Goal: Task Accomplishment & Management: Manage account settings

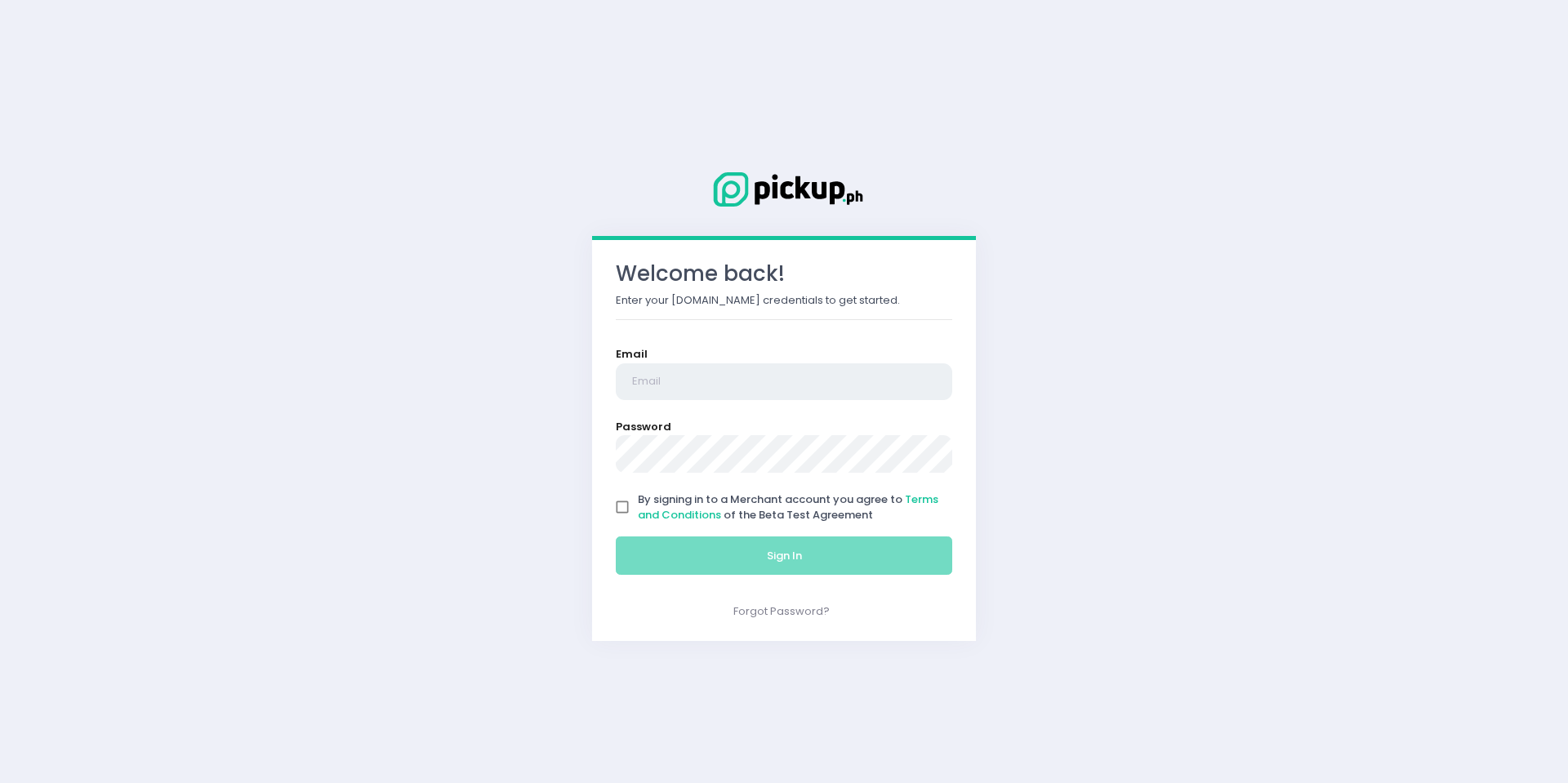
click at [813, 372] on input "email" at bounding box center [784, 382] width 337 height 38
type input "[EMAIL_ADDRESS][DOMAIN_NAME]"
click at [619, 509] on input "By signing in to a Merchant account you agree to Terms and Conditions of the Be…" at bounding box center [622, 507] width 31 height 31
checkbox input "true"
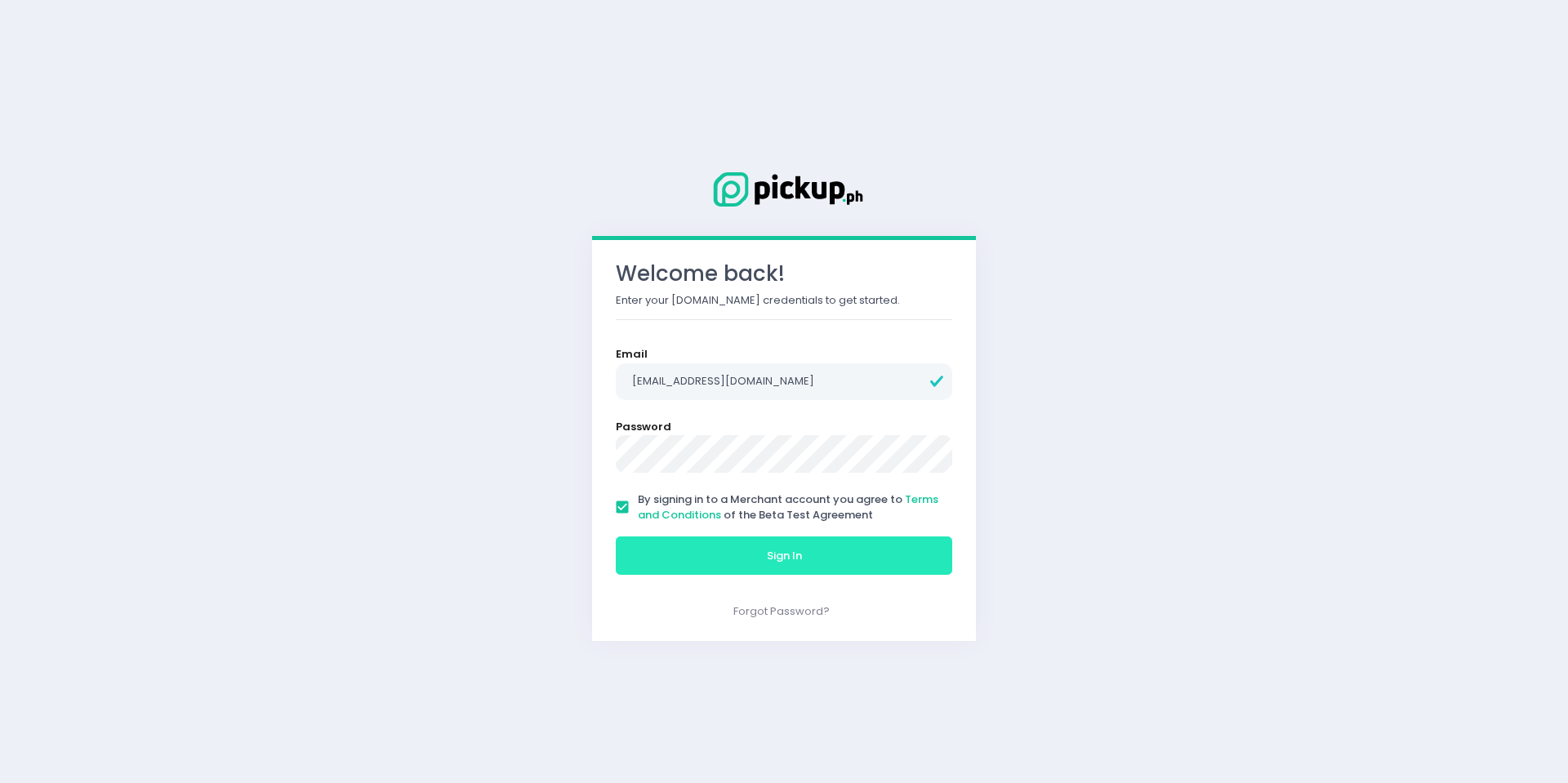
click at [713, 561] on button "Sign In" at bounding box center [784, 555] width 337 height 39
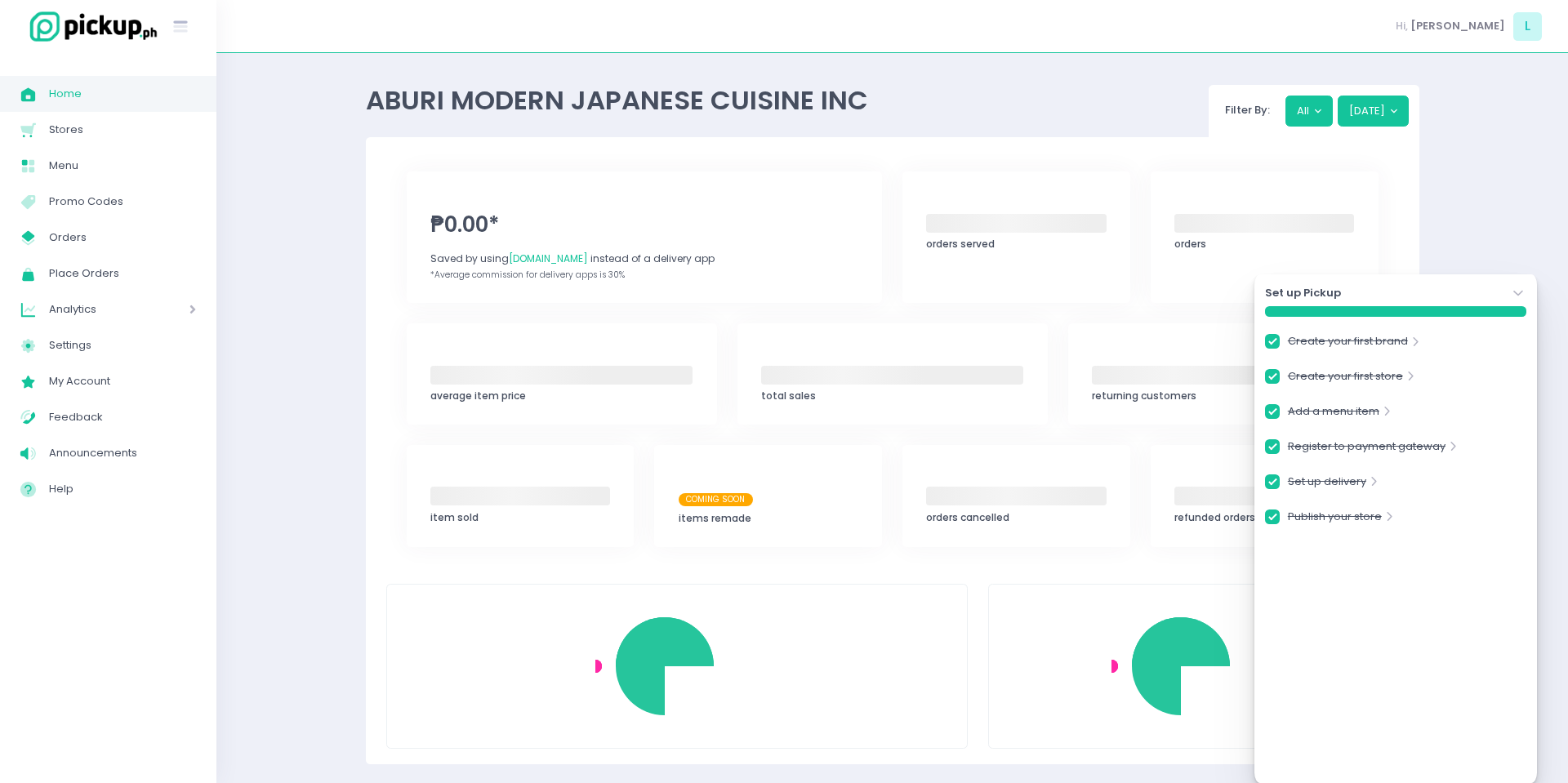
checkbox input "true"
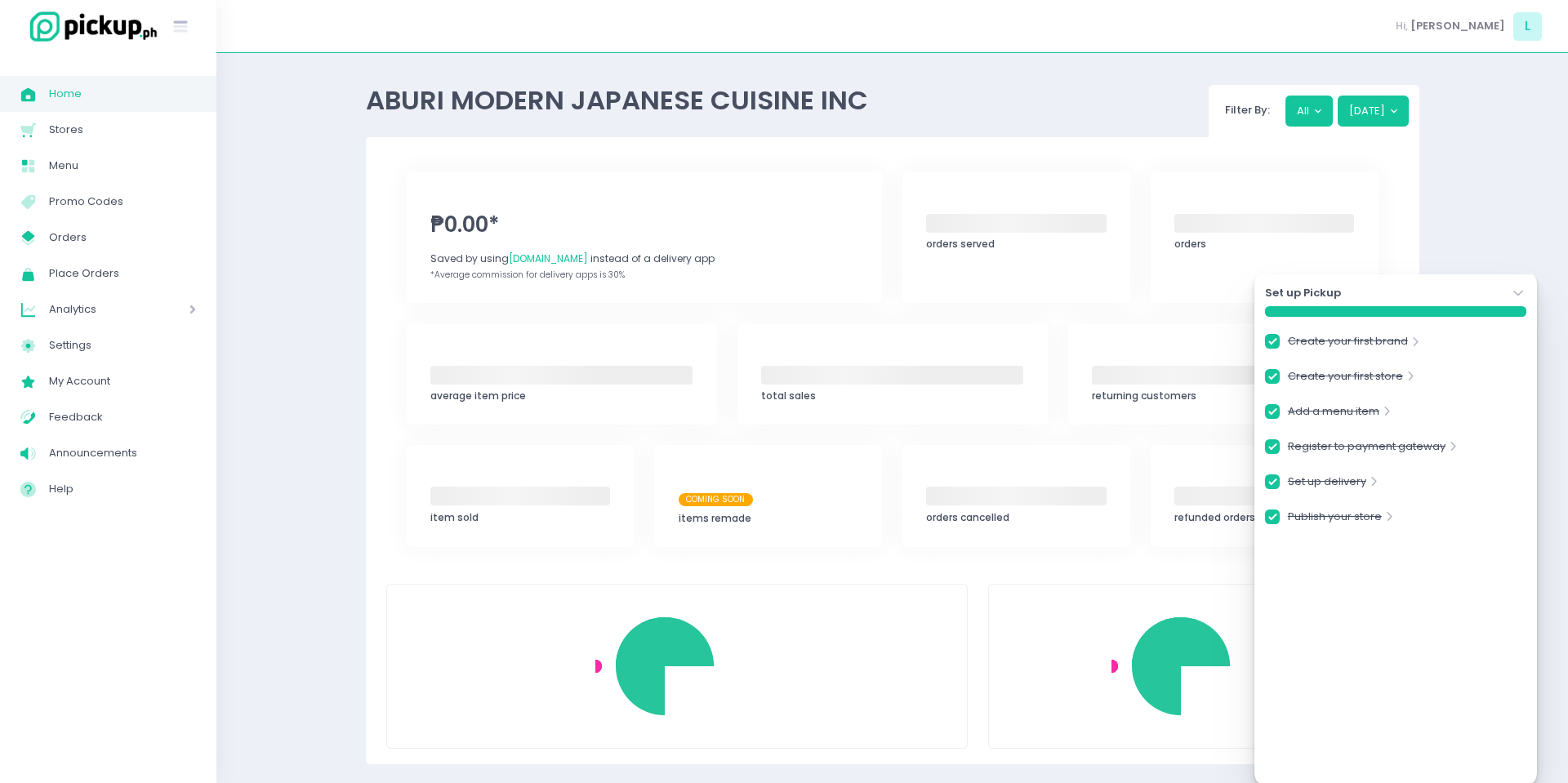
checkbox input "true"
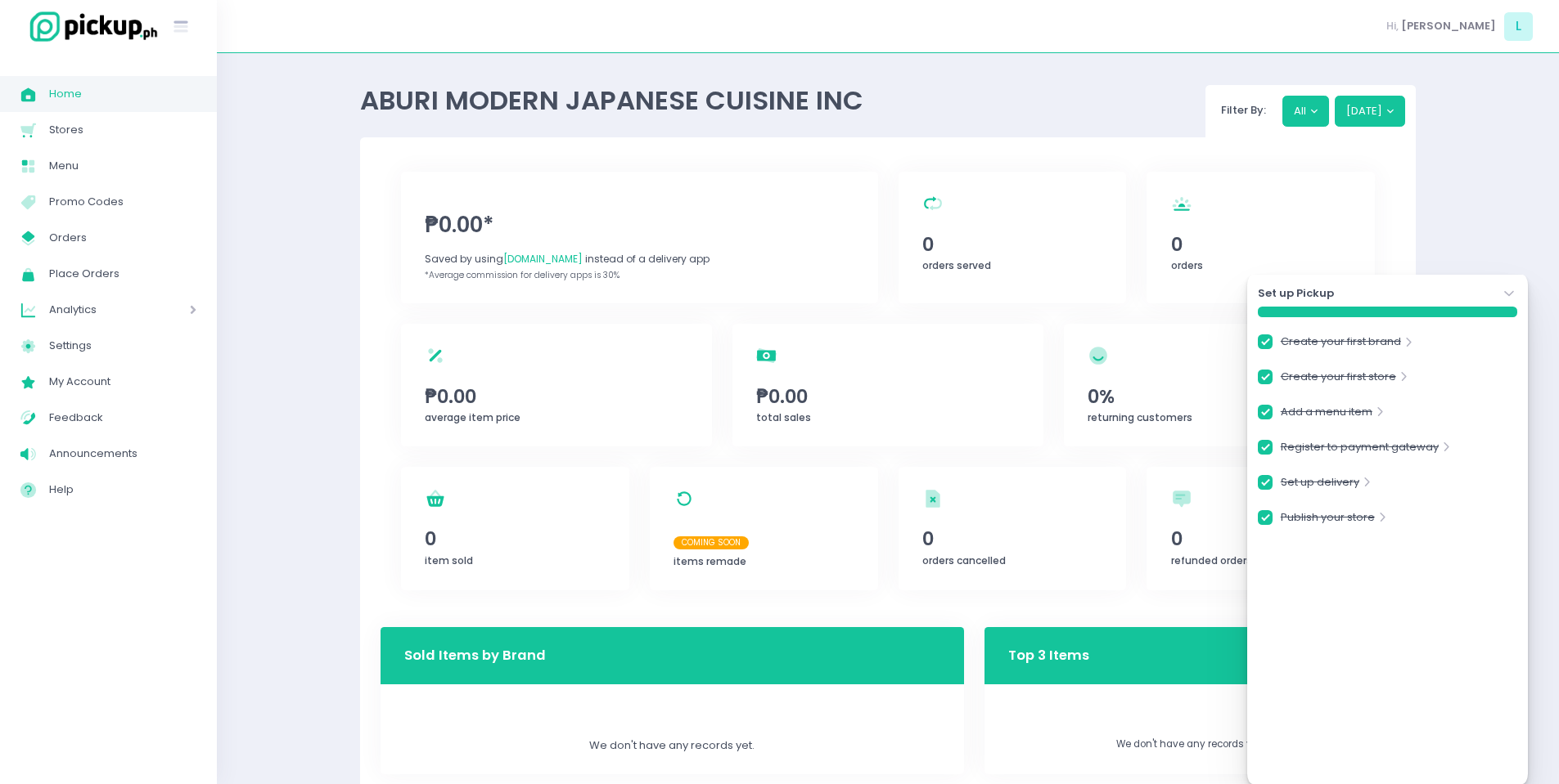
click at [1497, 179] on div "ABURI MODERN JAPANESE CUISINE INC Filter By: All [DATE] ₱0.00* Saved by using […" at bounding box center [888, 543] width 1342 height 939
click at [1513, 293] on icon "Stockholm-icons / Navigation / Angle-down Created with Sketch." at bounding box center [1509, 294] width 16 height 16
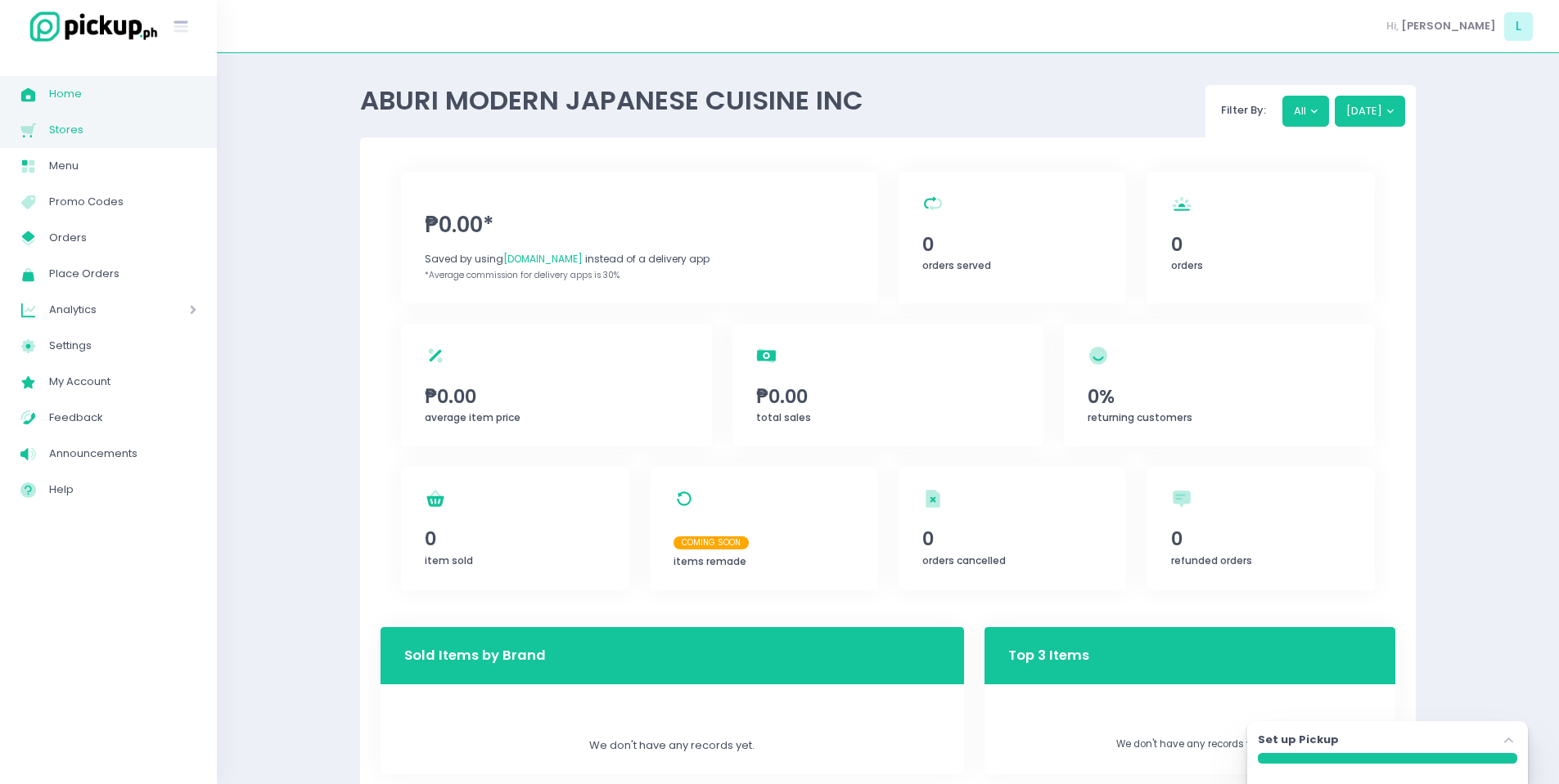
click at [107, 147] on link "Stores Created with Sketch. Stores" at bounding box center [109, 130] width 217 height 36
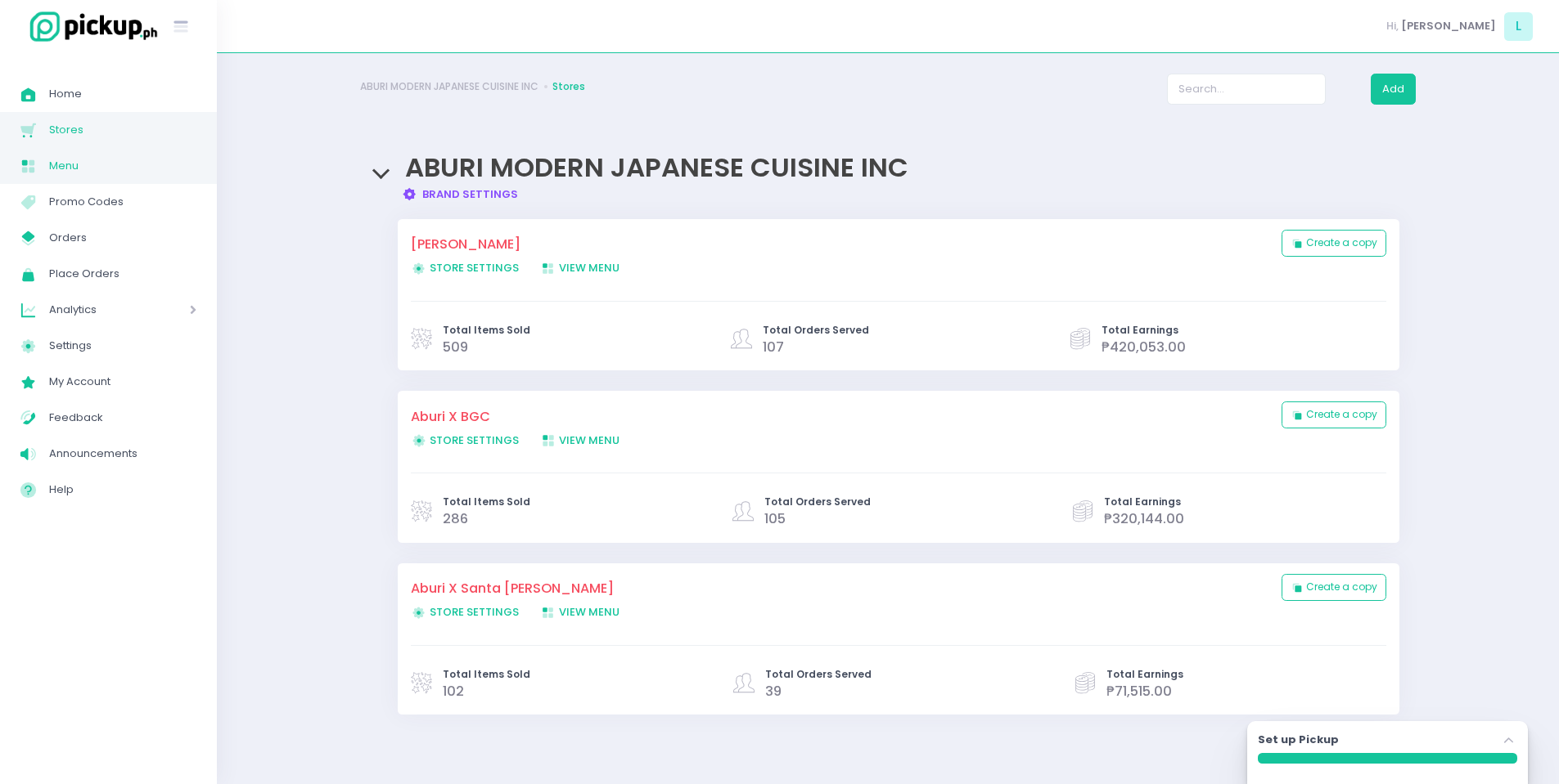
click at [120, 172] on span "Menu" at bounding box center [122, 166] width 147 height 22
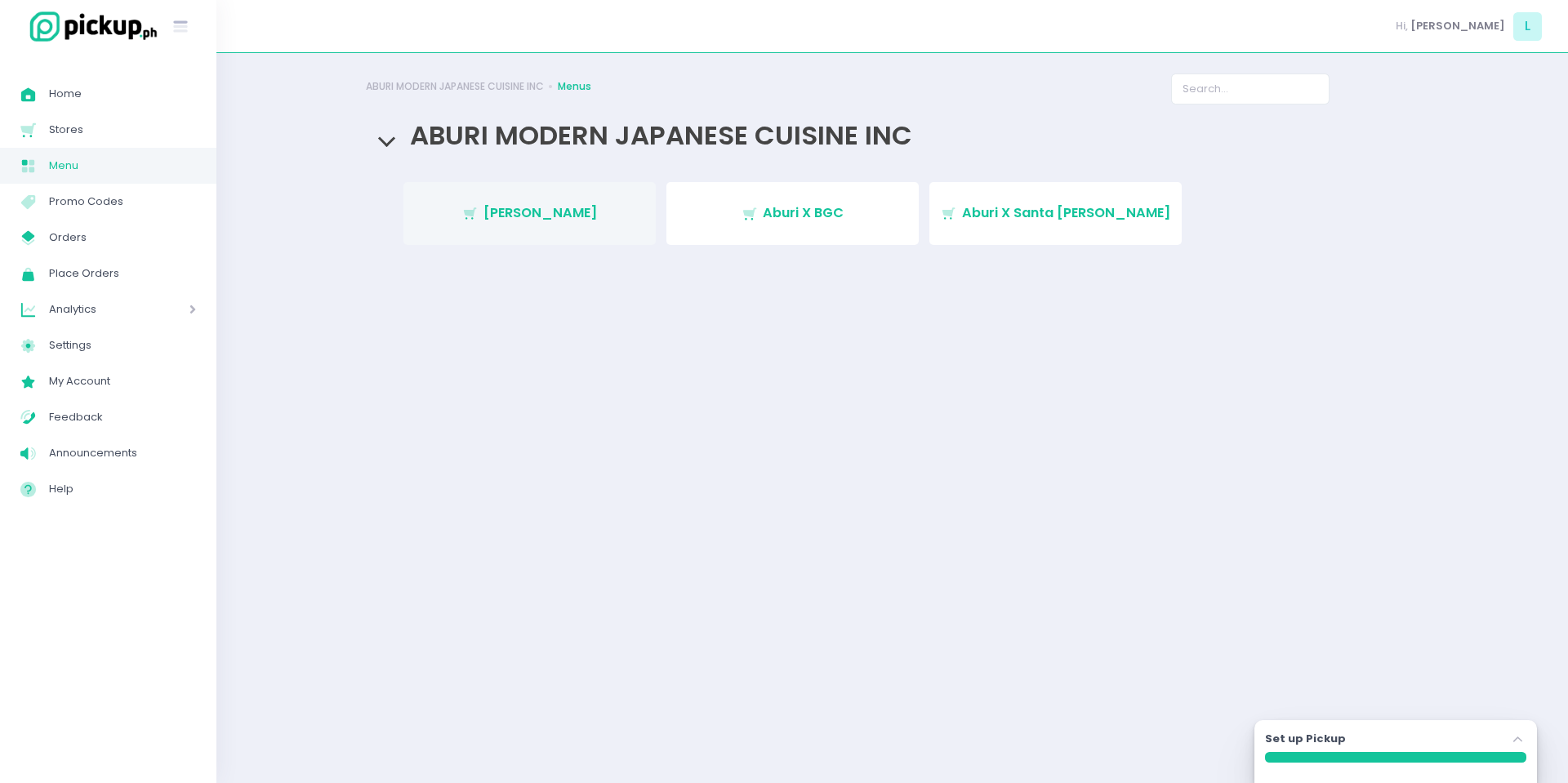
click at [569, 215] on span "[PERSON_NAME]" at bounding box center [540, 212] width 115 height 19
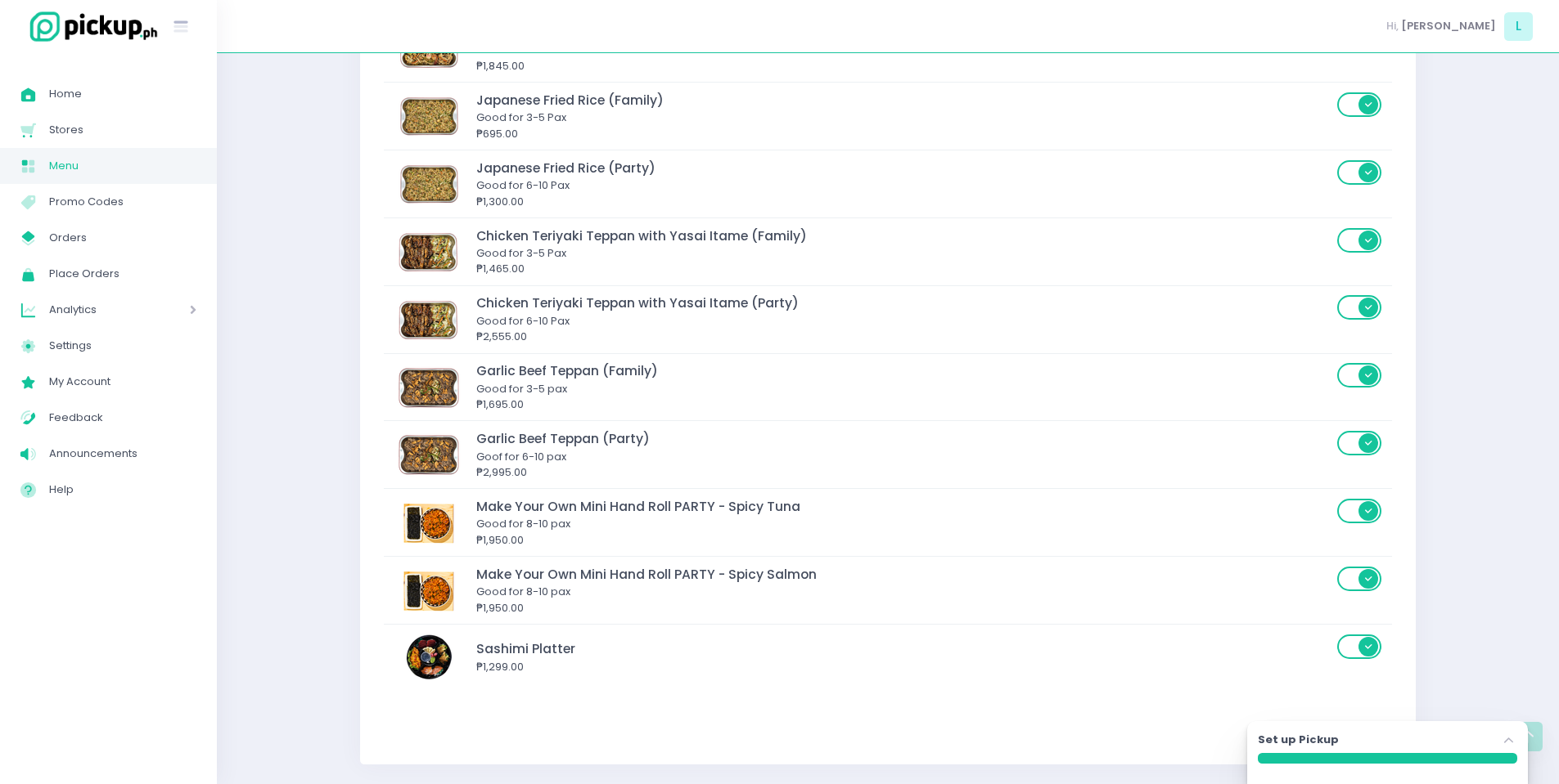
scroll to position [10155, 0]
